Goal: Transaction & Acquisition: Purchase product/service

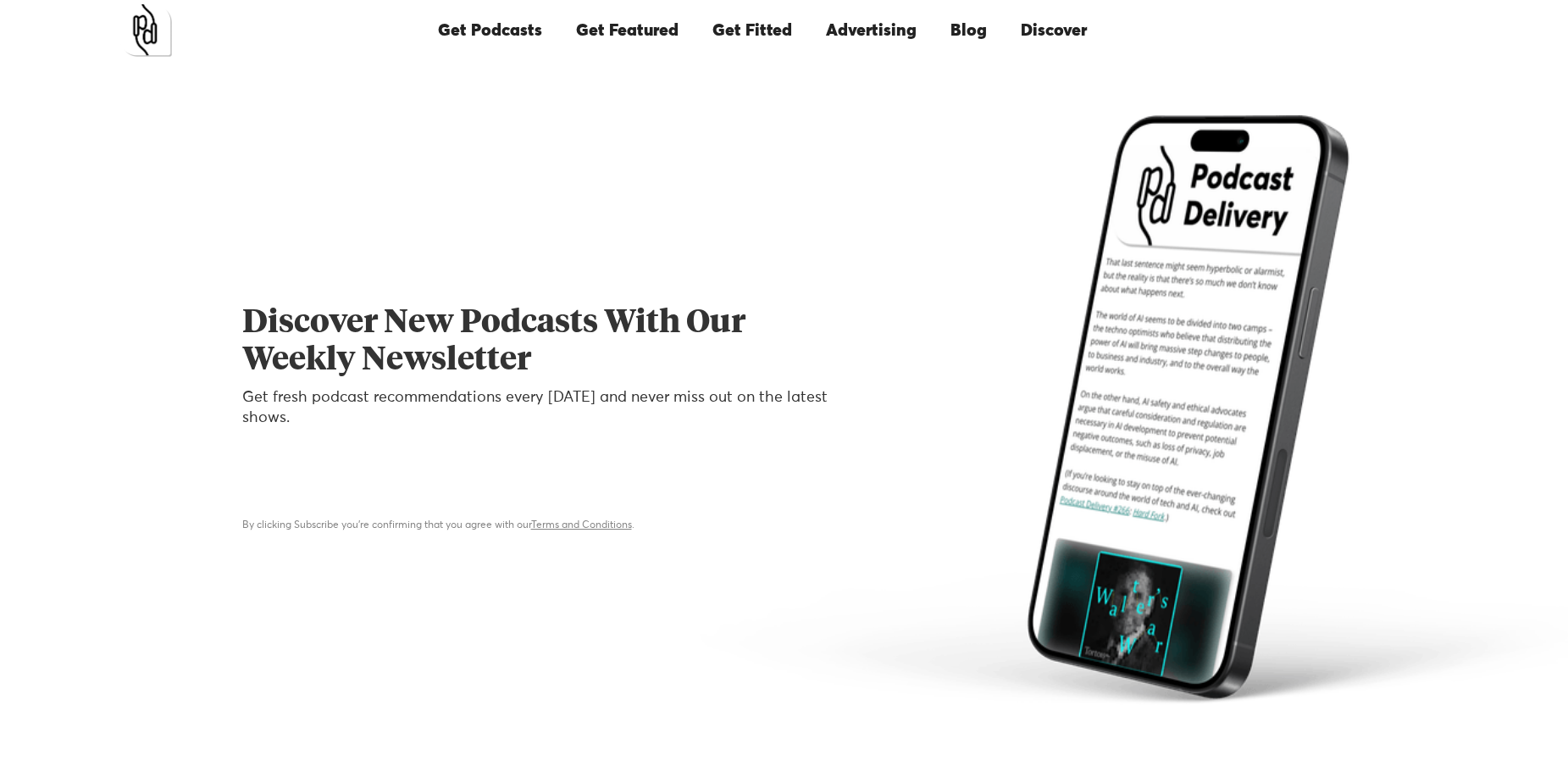
click at [527, 24] on link "Get Podcasts" at bounding box center [489, 30] width 138 height 58
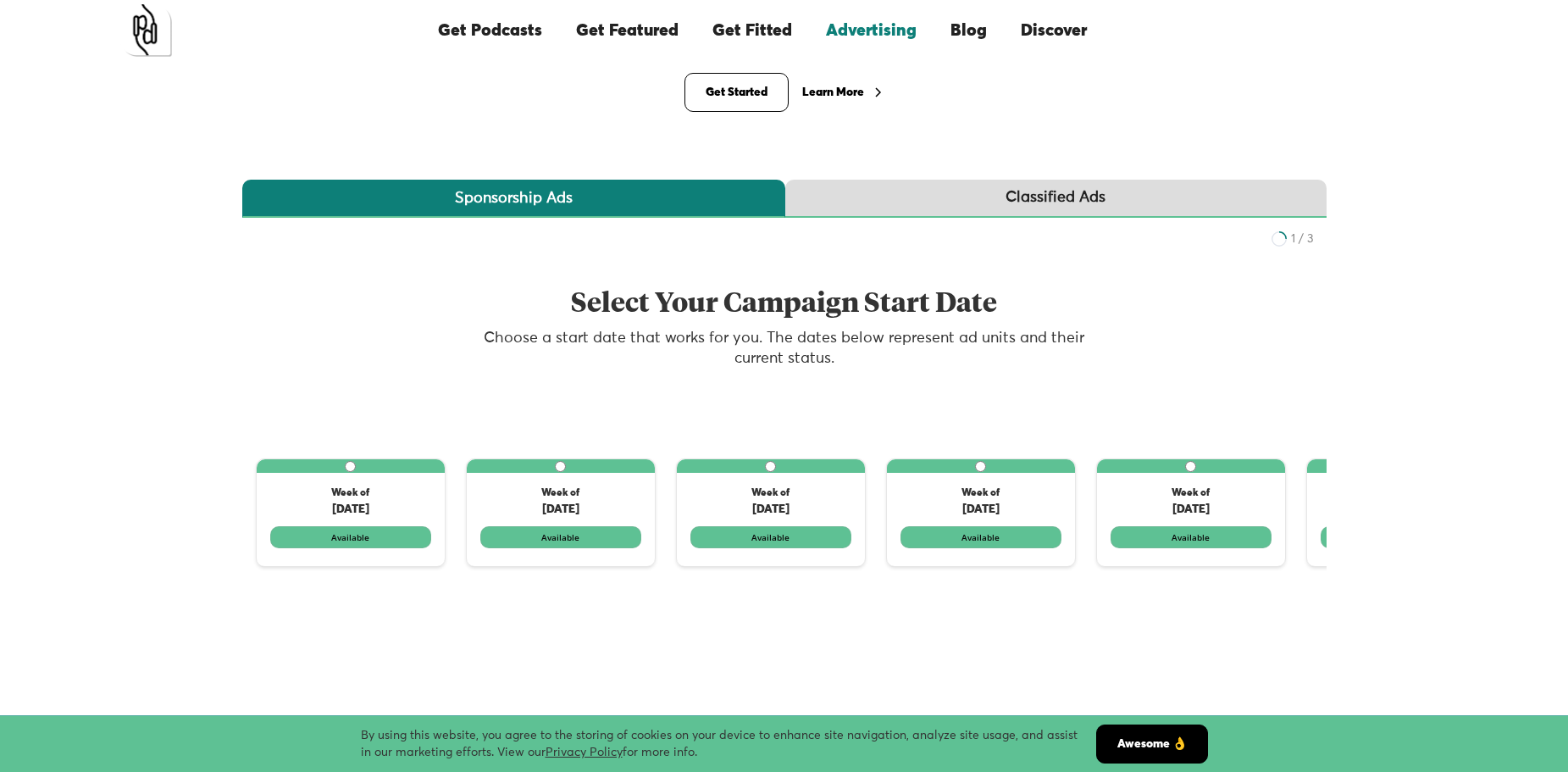
scroll to position [206, 0]
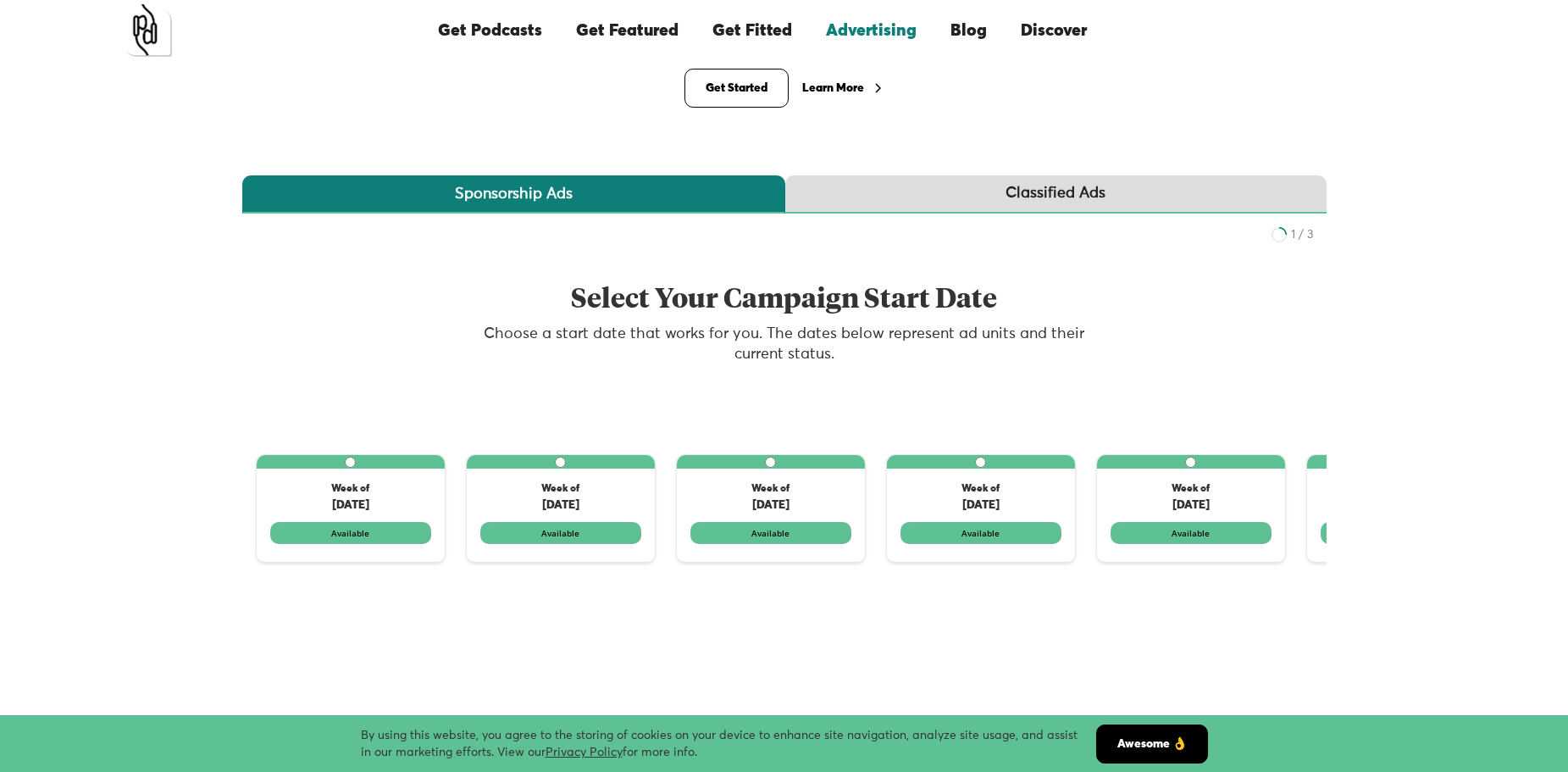
click at [1087, 195] on div "Classified Ads" at bounding box center [1055, 194] width 100 height 21
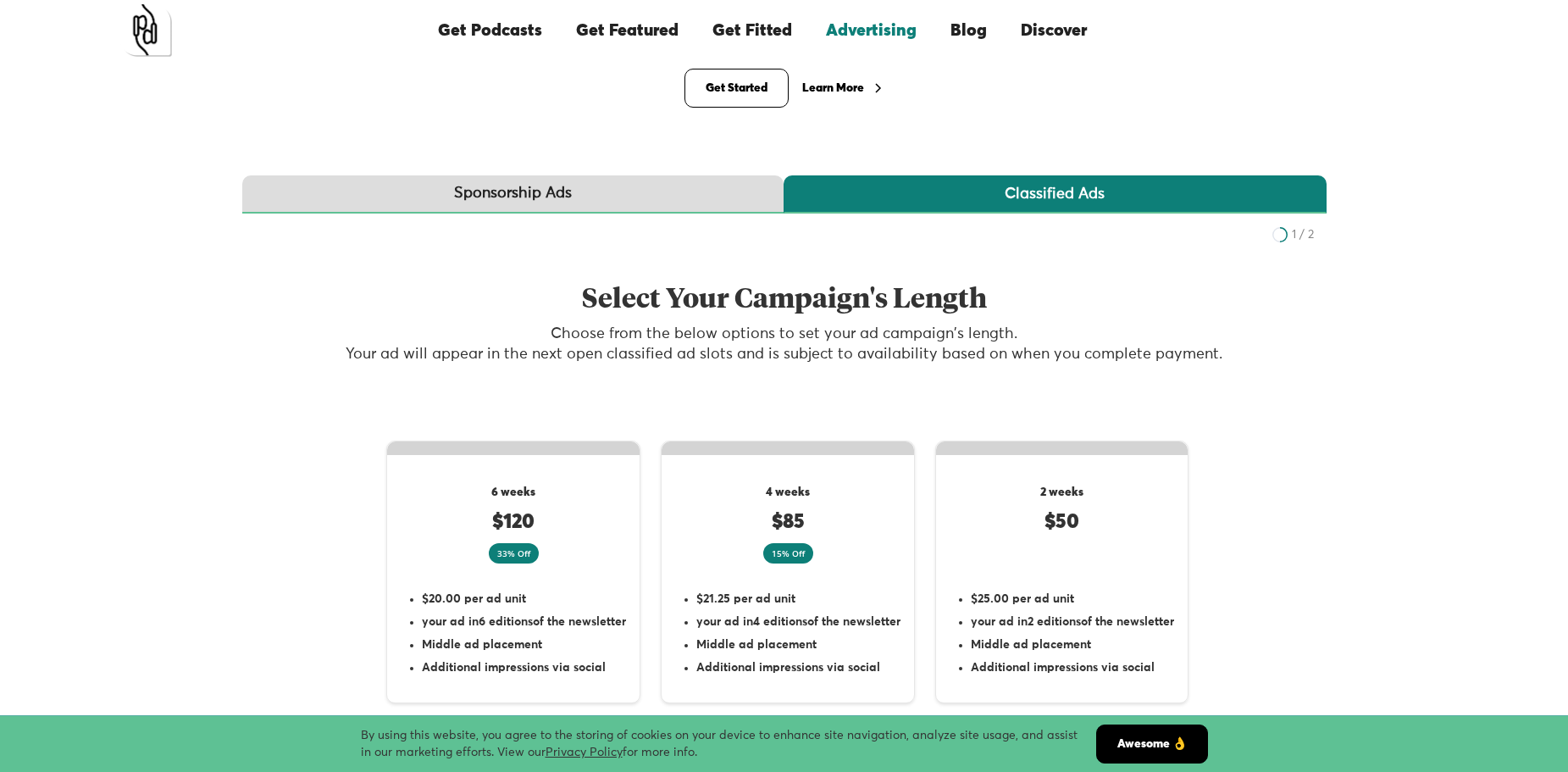
click at [609, 202] on link "Sponsorship Ads" at bounding box center [513, 194] width 541 height 38
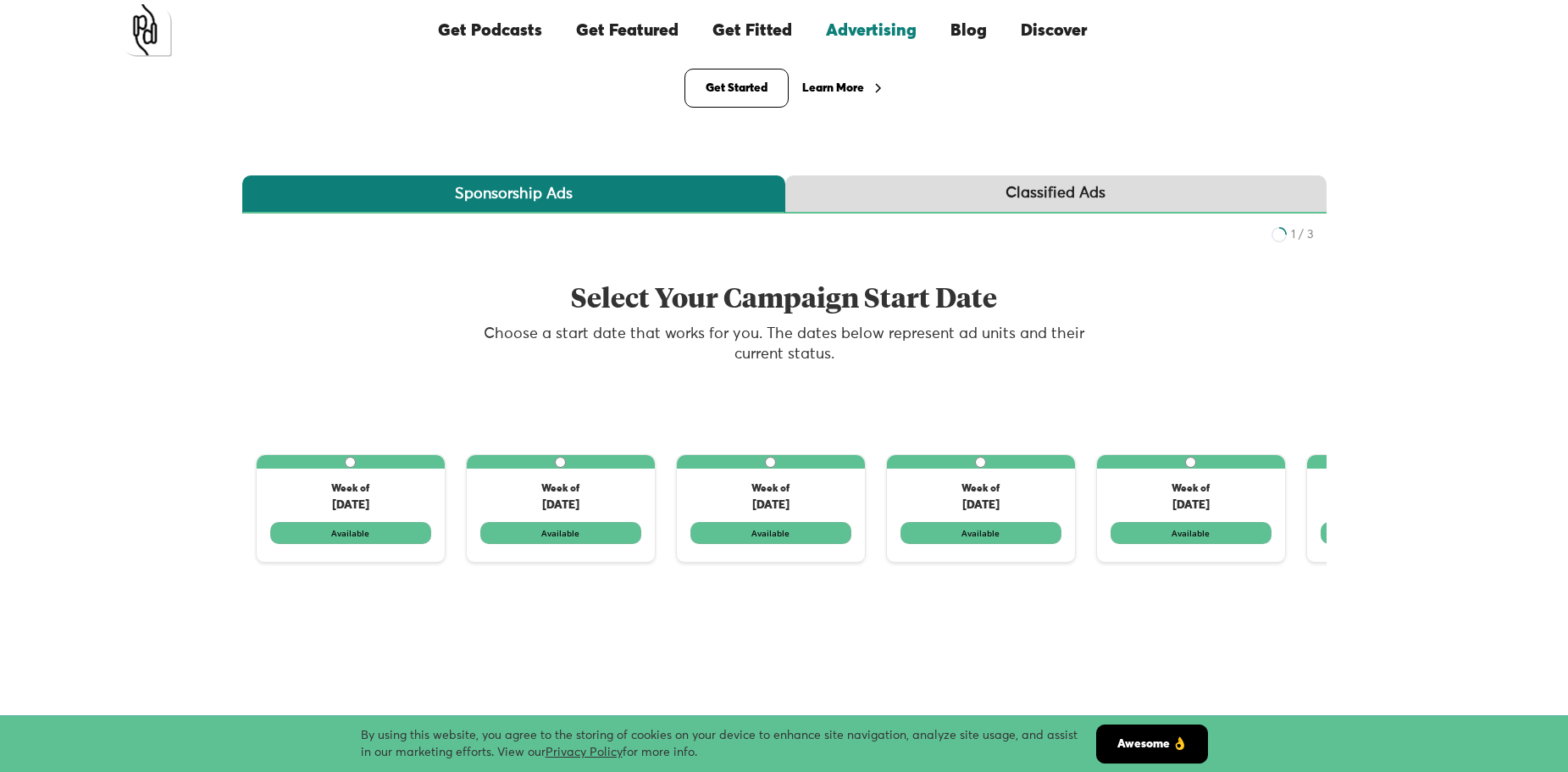
click at [1004, 185] on link "Classified Ads" at bounding box center [1055, 194] width 541 height 38
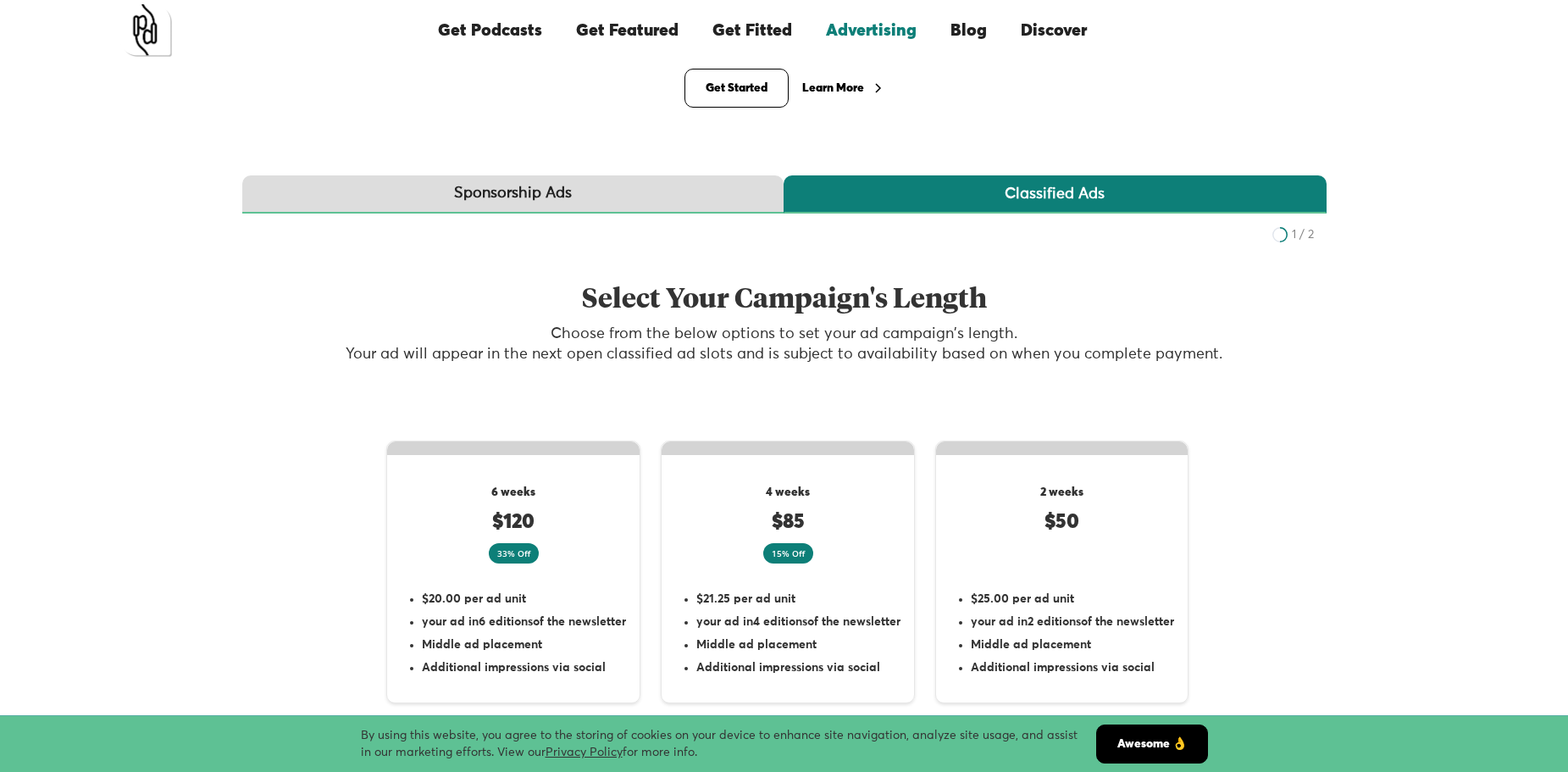
click at [521, 190] on div "Sponsorship Ads" at bounding box center [513, 194] width 117 height 21
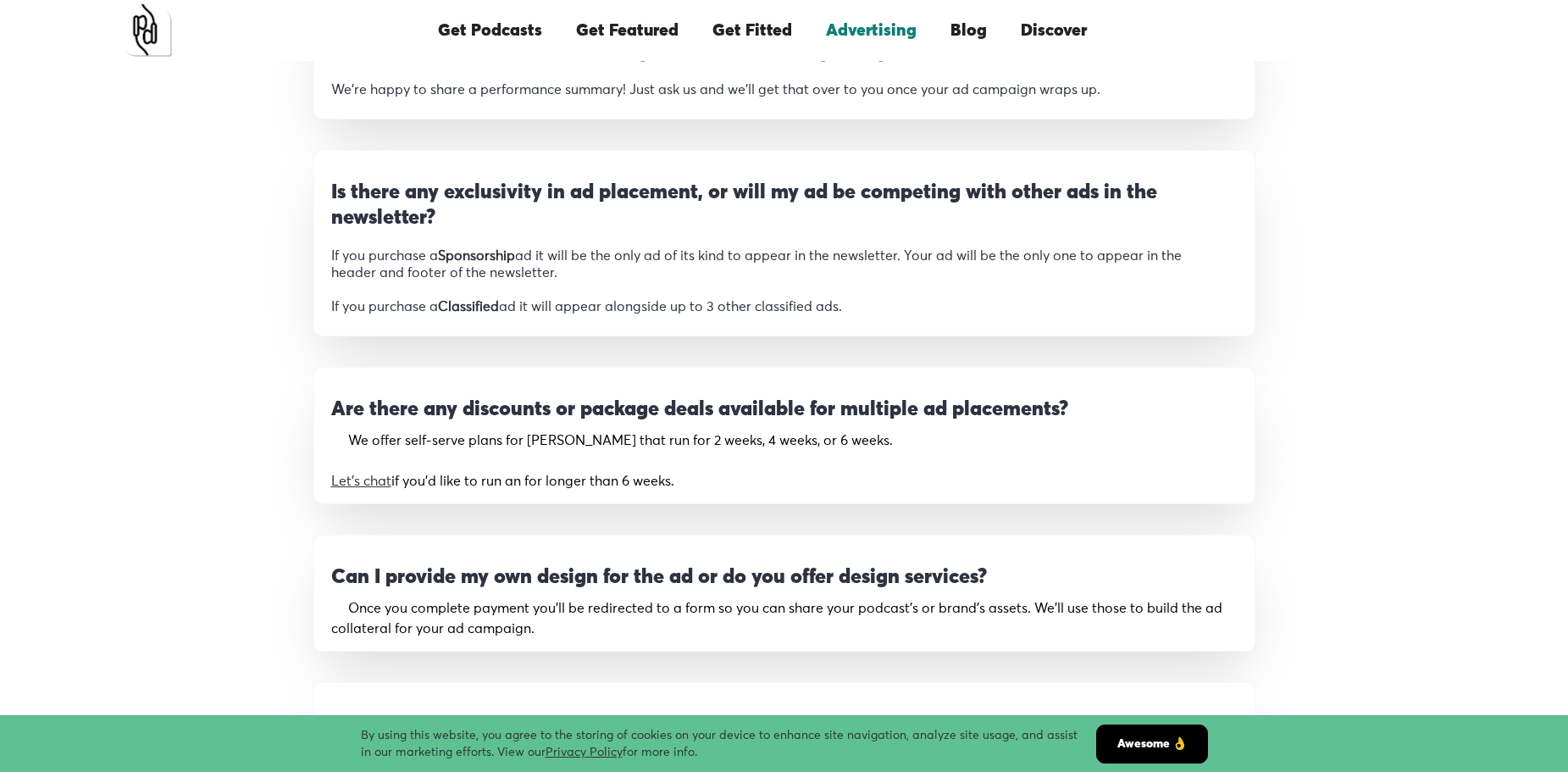
scroll to position [2645, 0]
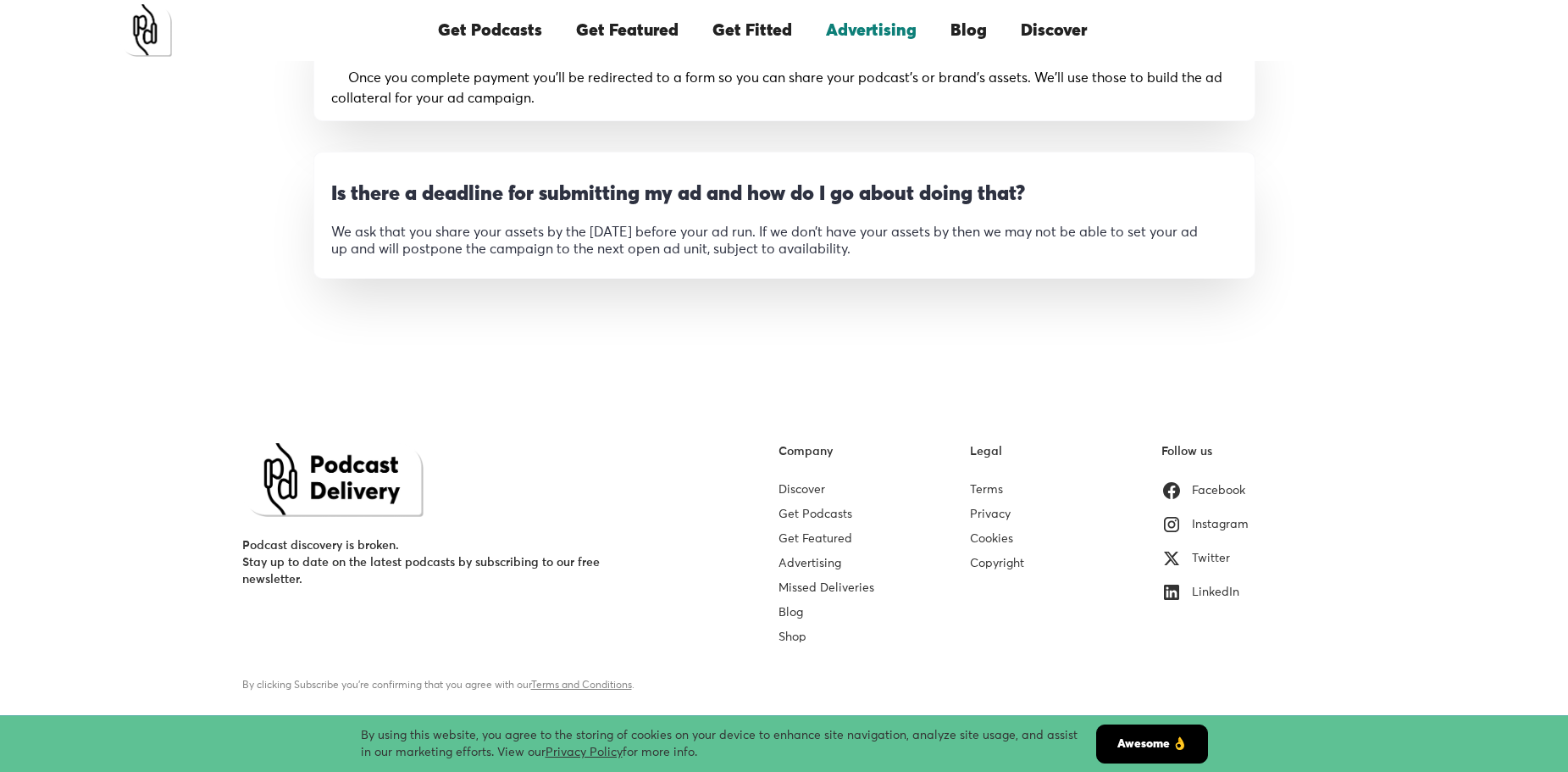
click at [1203, 555] on div "Twitter" at bounding box center [1210, 558] width 38 height 17
